Goal: Transaction & Acquisition: Purchase product/service

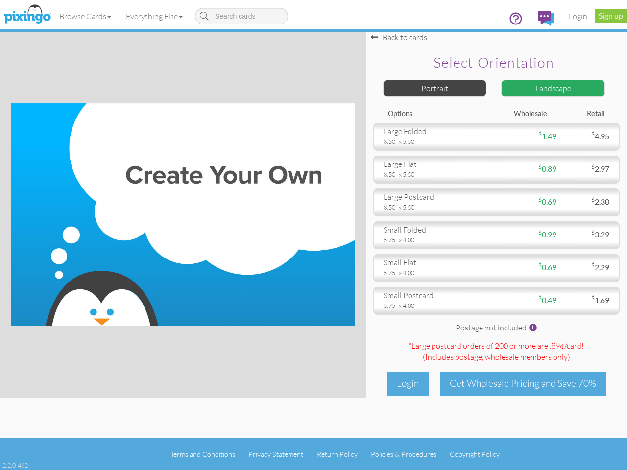
click at [313, 235] on img at bounding box center [183, 214] width 344 height 222
click at [86, 16] on link "Browse Cards" at bounding box center [85, 16] width 67 height 24
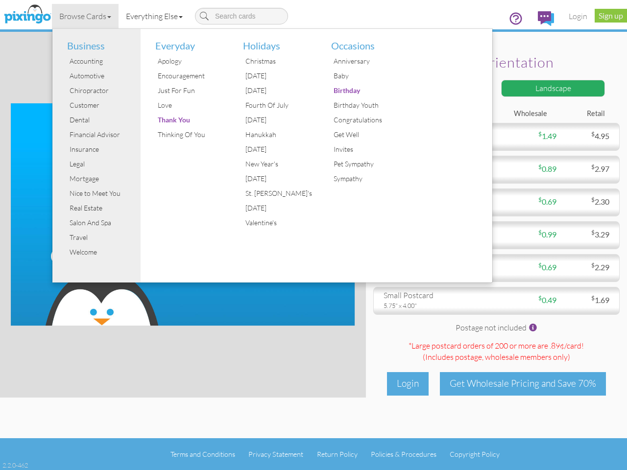
click at [156, 16] on link "Everything Else" at bounding box center [153, 16] width 71 height 24
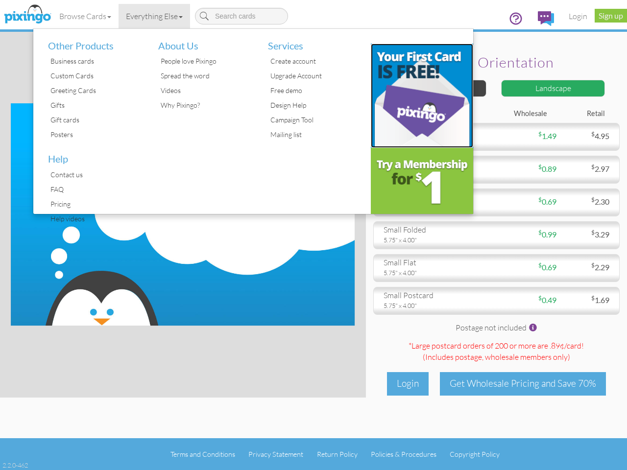
click at [435, 88] on img at bounding box center [422, 96] width 103 height 104
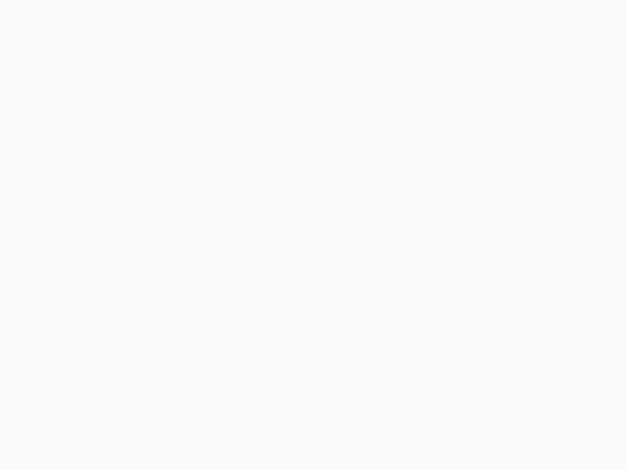
click at [553, 88] on body at bounding box center [313, 235] width 627 height 470
click at [496, 137] on body at bounding box center [313, 235] width 627 height 470
click at [496, 169] on body at bounding box center [313, 235] width 627 height 470
click at [496, 202] on body at bounding box center [313, 235] width 627 height 470
click at [496, 235] on body at bounding box center [313, 235] width 627 height 470
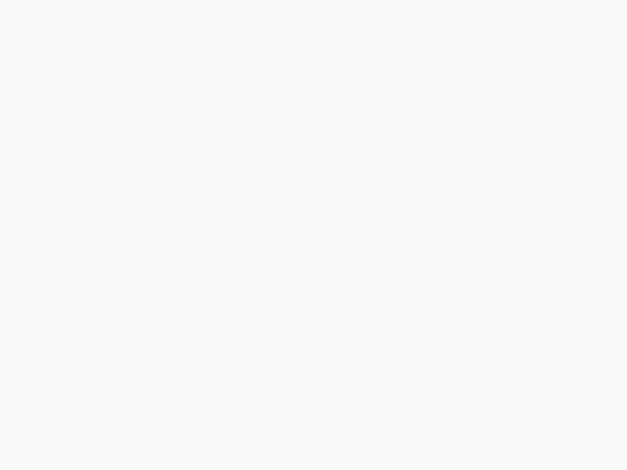
click at [496, 268] on body at bounding box center [313, 235] width 627 height 470
